Goal: Transaction & Acquisition: Download file/media

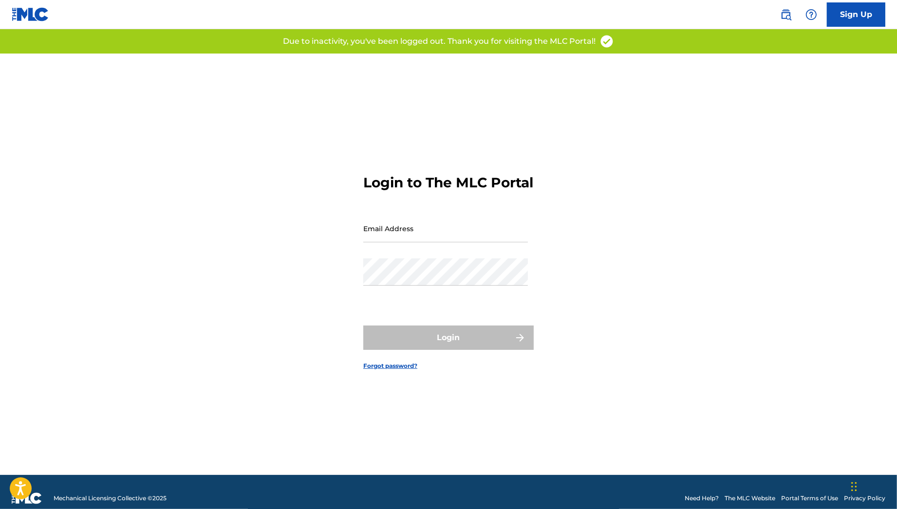
click at [436, 230] on input "Email Address" at bounding box center [445, 229] width 165 height 28
type input "[PERSON_NAME][EMAIL_ADDRESS][PERSON_NAME][DOMAIN_NAME]"
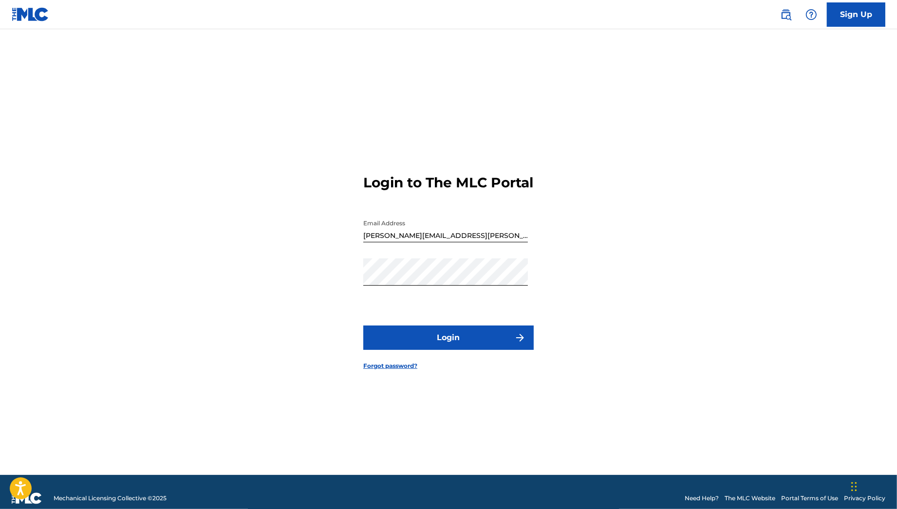
click at [470, 358] on form "Login to The MLC Portal Email Address [PERSON_NAME][EMAIL_ADDRESS][PERSON_NAME]…" at bounding box center [448, 265] width 170 height 422
click at [460, 350] on button "Login" at bounding box center [448, 338] width 170 height 24
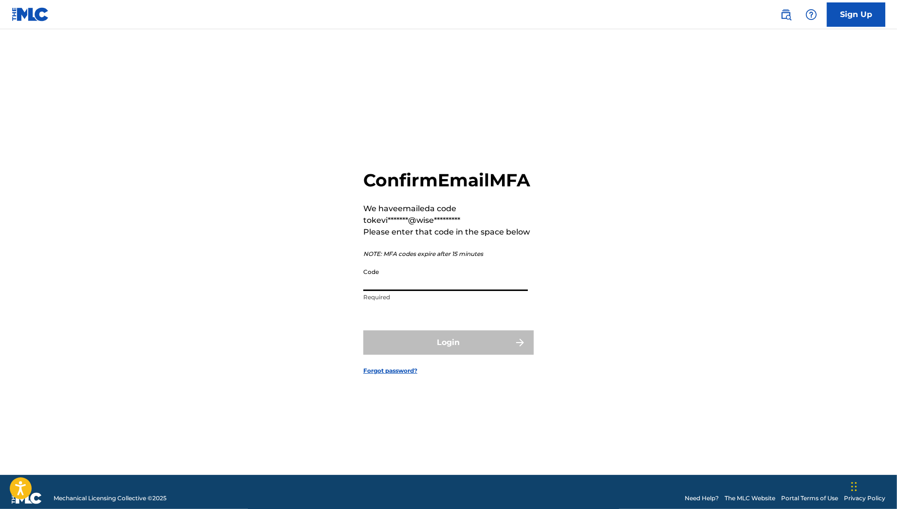
click at [472, 291] on input "Code" at bounding box center [445, 277] width 165 height 28
click at [757, 241] on div "Confirm Email MFA We have emailed a code to kevi*******@wise********* Please en…" at bounding box center [449, 265] width 682 height 422
click at [416, 287] on input "Code" at bounding box center [445, 277] width 165 height 28
click at [328, 387] on div "Confirm Email MFA We have emailed a code to kevi*******@wise********* Please en…" at bounding box center [449, 265] width 682 height 422
click at [433, 290] on input "Code" at bounding box center [445, 277] width 165 height 28
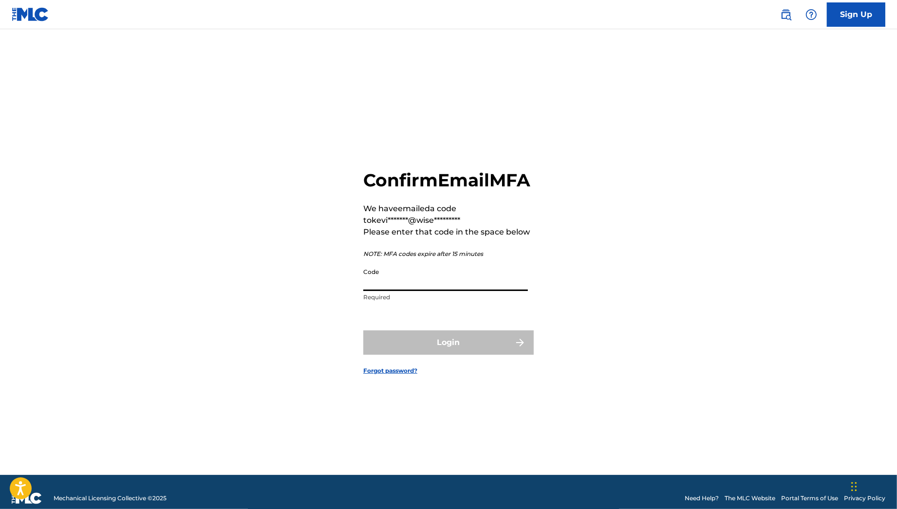
paste input "639511"
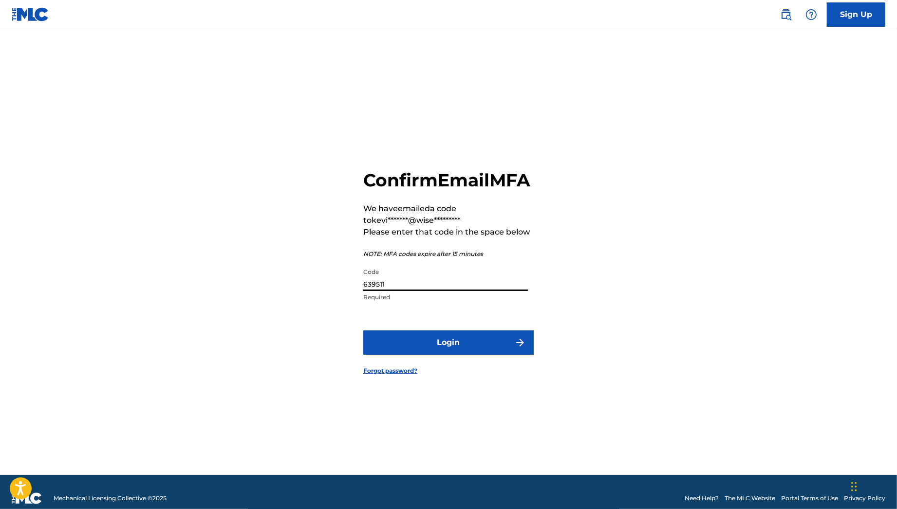
type input "639511"
click at [462, 355] on button "Login" at bounding box center [448, 343] width 170 height 24
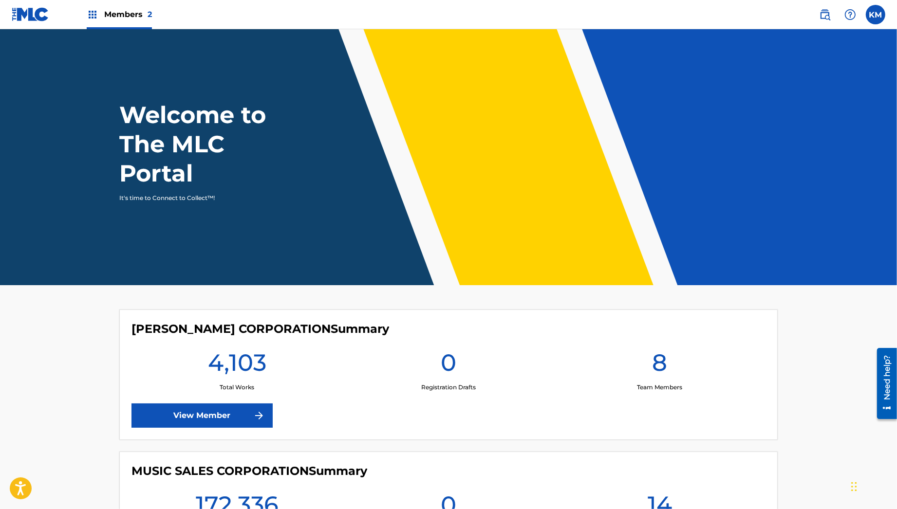
scroll to position [130, 0]
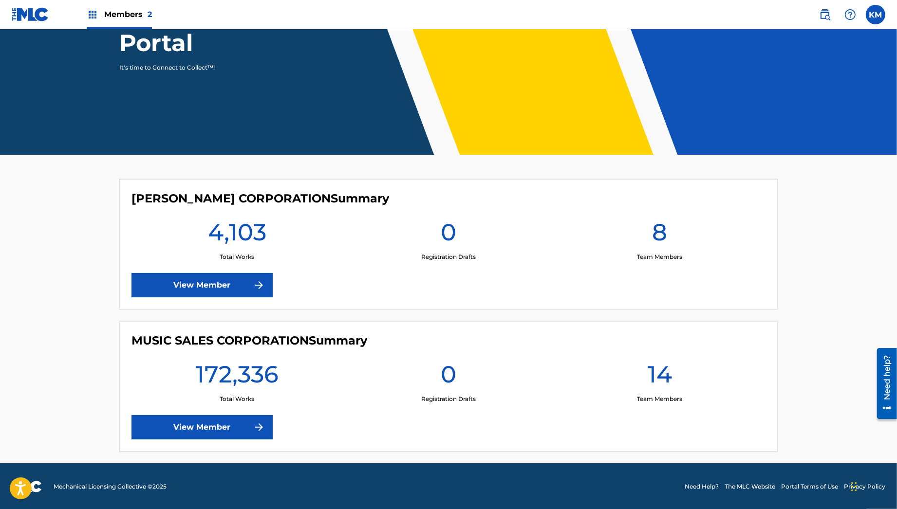
click at [215, 416] on link "View Member" at bounding box center [201, 427] width 141 height 24
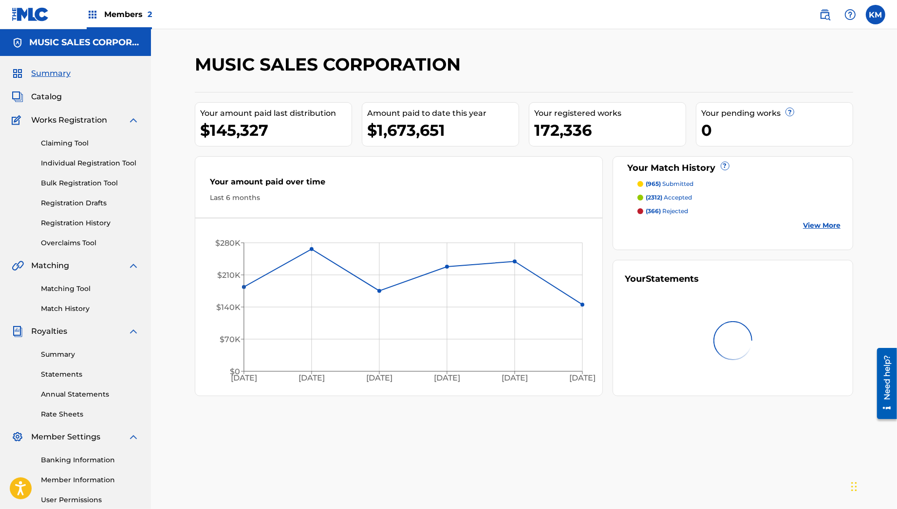
click at [74, 413] on link "Rate Sheets" at bounding box center [90, 414] width 98 height 10
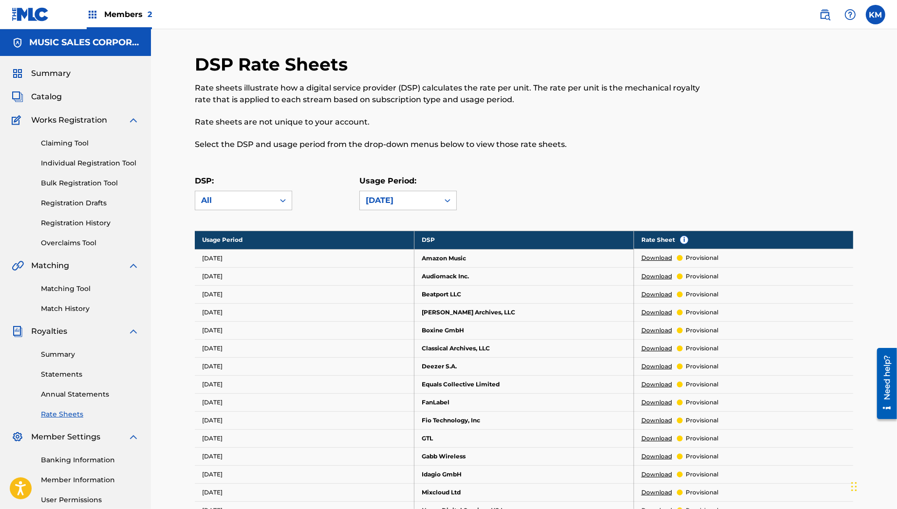
click at [655, 258] on link "Download" at bounding box center [656, 258] width 31 height 9
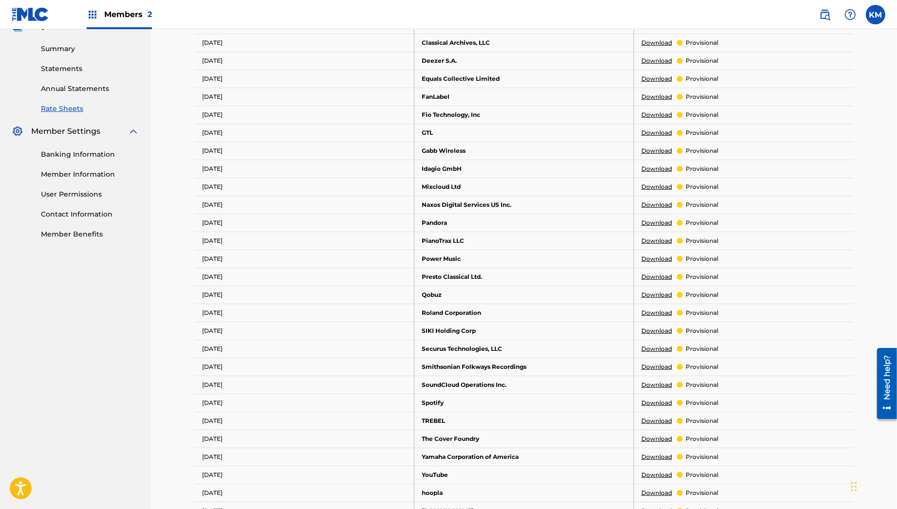
scroll to position [356, 0]
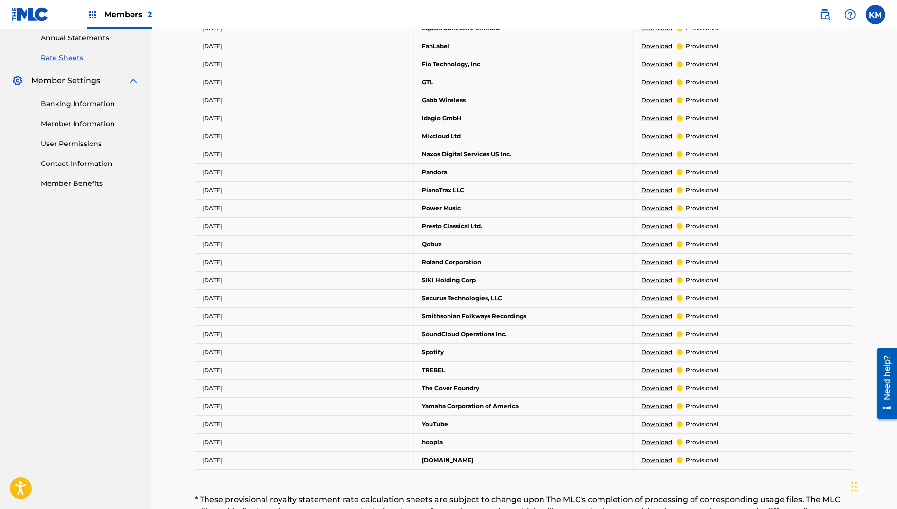
click at [653, 349] on link "Download" at bounding box center [656, 352] width 31 height 9
